Goal: Transaction & Acquisition: Purchase product/service

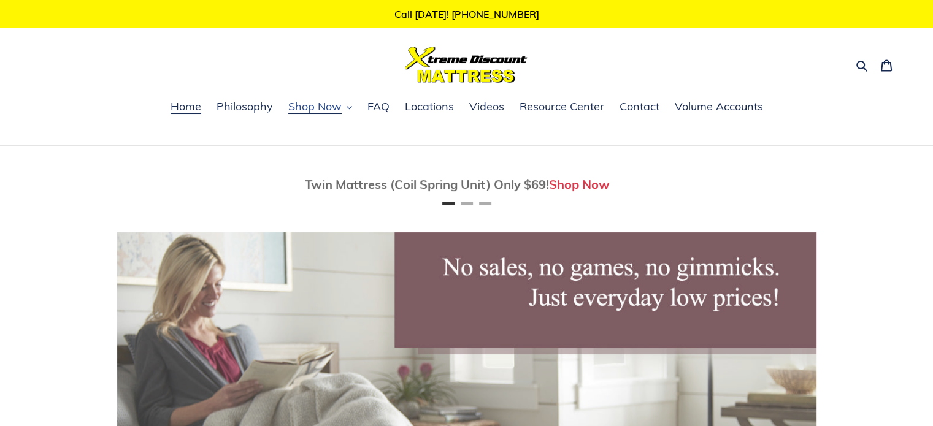
click at [332, 105] on span "Shop Now" at bounding box center [314, 106] width 53 height 15
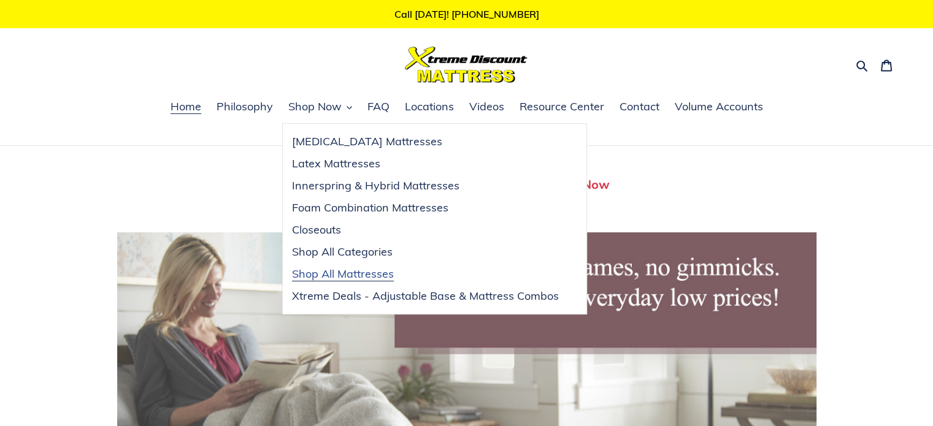
click at [355, 264] on link "Shop All Mattresses" at bounding box center [425, 274] width 285 height 22
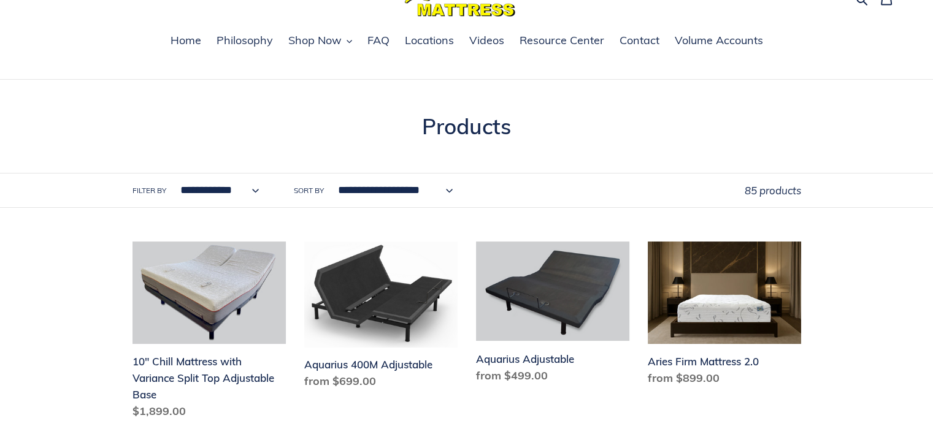
scroll to position [66, 0]
click at [224, 195] on select "**********" at bounding box center [216, 191] width 95 height 34
click at [405, 163] on div "Collection: Products" at bounding box center [467, 142] width 736 height 59
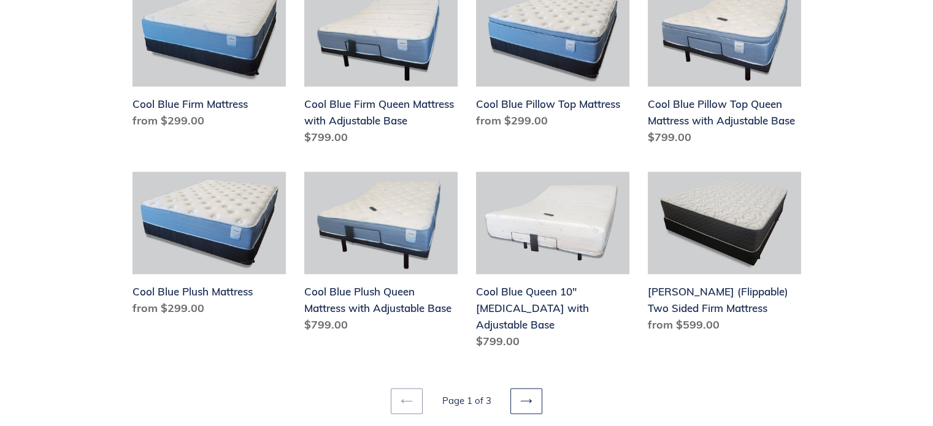
scroll to position [1477, 0]
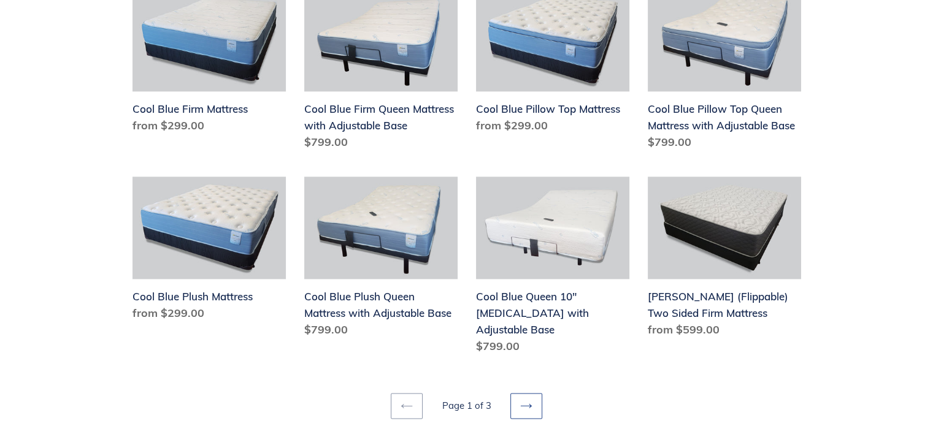
click at [513, 393] on link "Next page" at bounding box center [526, 406] width 32 height 26
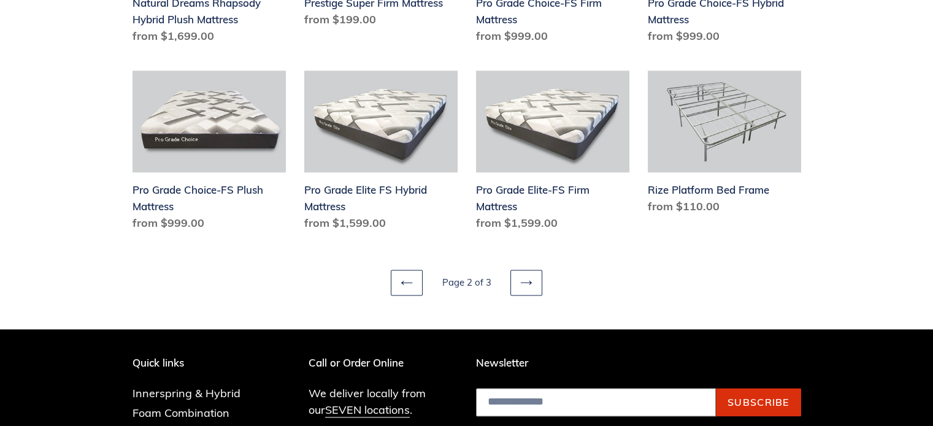
scroll to position [1596, 0]
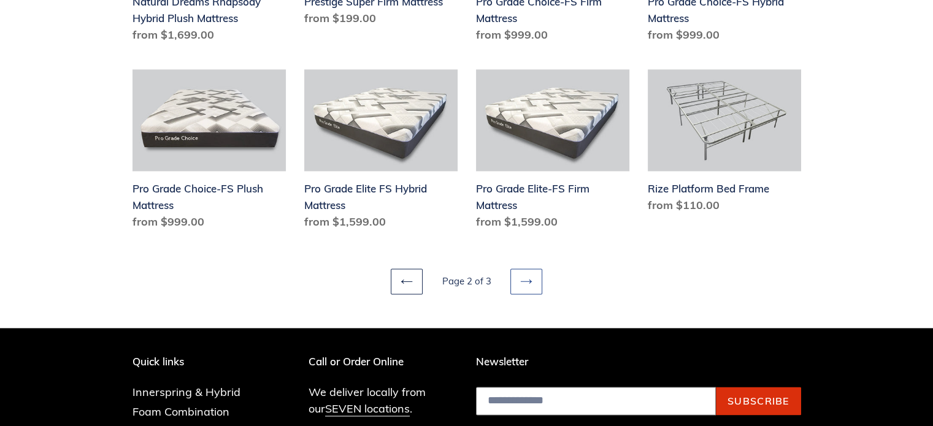
click at [532, 274] on link "Next page" at bounding box center [526, 282] width 32 height 26
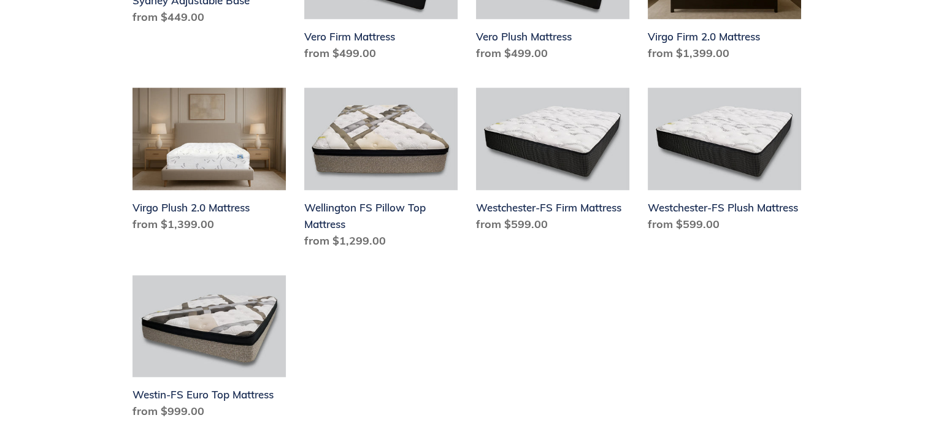
scroll to position [1040, 0]
